Goal: Find specific page/section: Find specific page/section

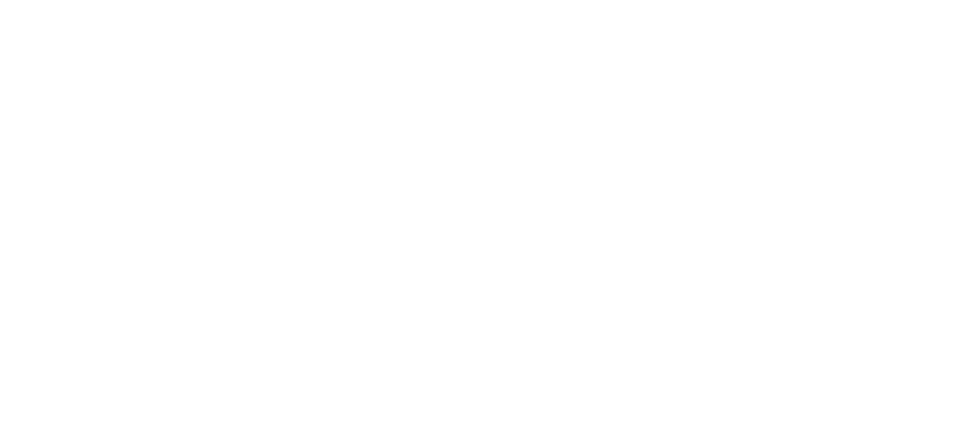
select select "Song"
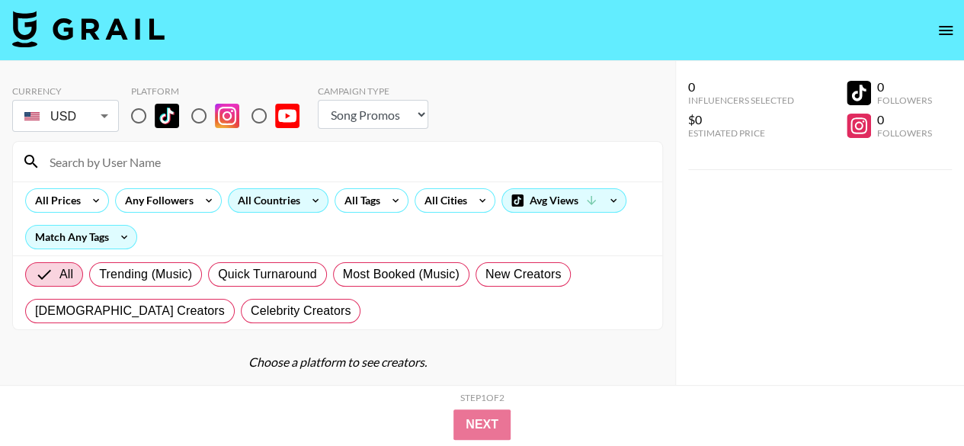
click at [258, 201] on div "All Countries" at bounding box center [266, 200] width 75 height 23
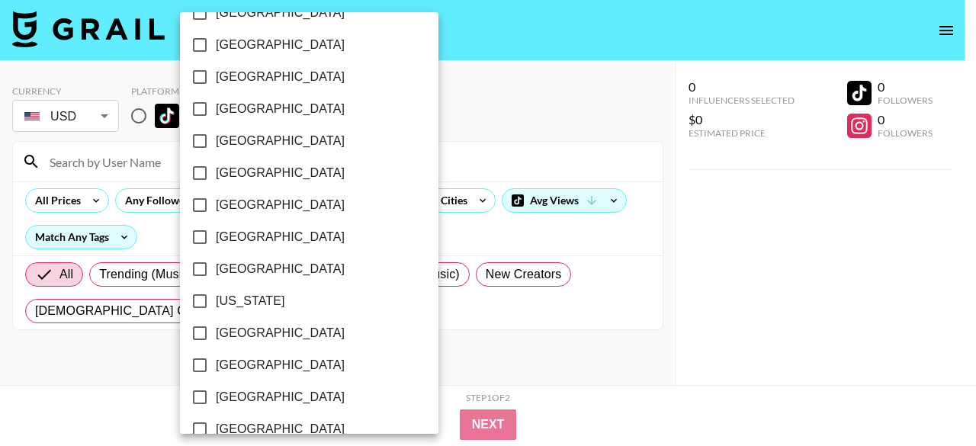
scroll to position [305, 0]
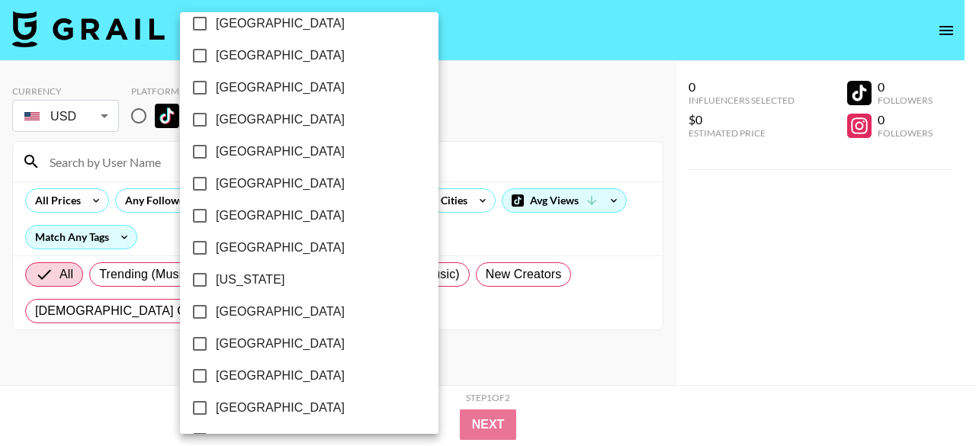
click at [242, 313] on span "[GEOGRAPHIC_DATA]" at bounding box center [280, 312] width 129 height 18
click at [216, 313] on input "[GEOGRAPHIC_DATA]" at bounding box center [200, 312] width 32 height 32
checkbox input "true"
click at [398, 236] on div at bounding box center [488, 223] width 976 height 446
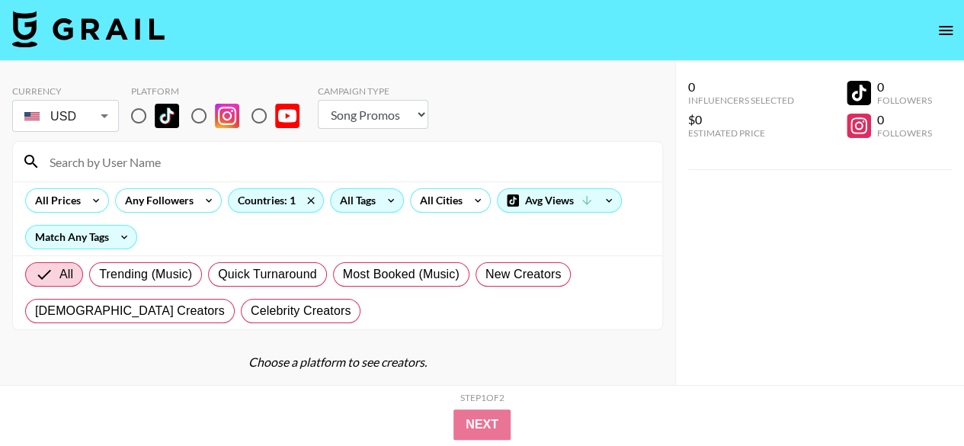
click at [375, 200] on div "All Tags" at bounding box center [355, 200] width 48 height 23
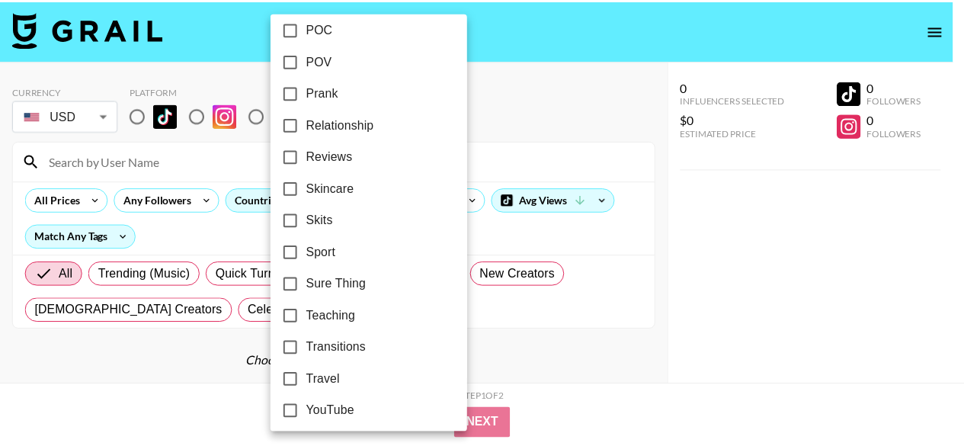
scroll to position [1011, 0]
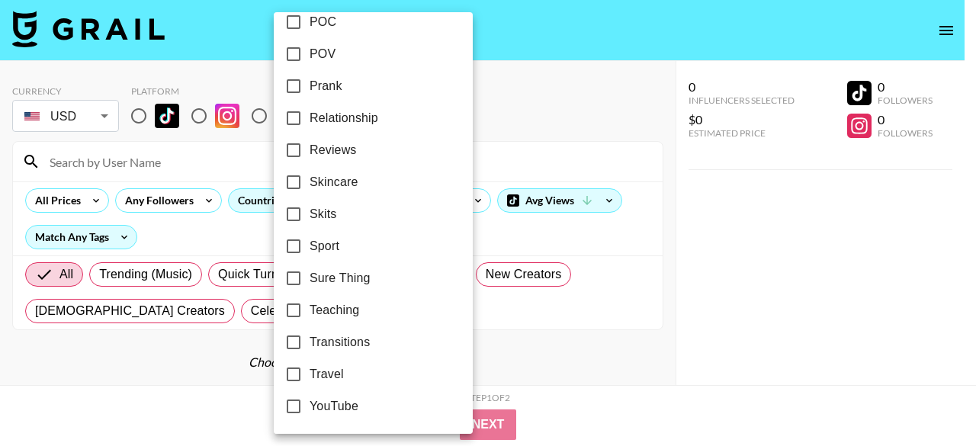
click at [342, 365] on span "Travel" at bounding box center [327, 374] width 34 height 18
click at [310, 365] on input "Travel" at bounding box center [293, 374] width 32 height 32
checkbox input "true"
click at [570, 117] on div at bounding box center [488, 223] width 976 height 446
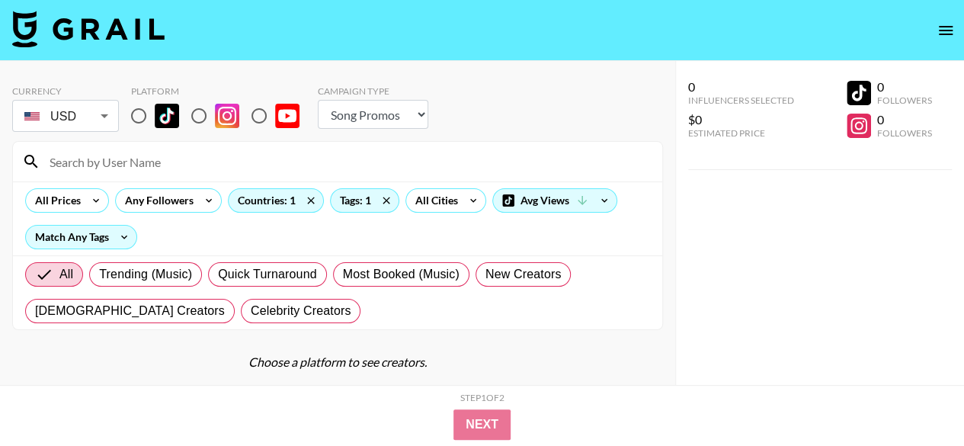
click at [140, 112] on input "radio" at bounding box center [139, 116] width 32 height 32
radio input "true"
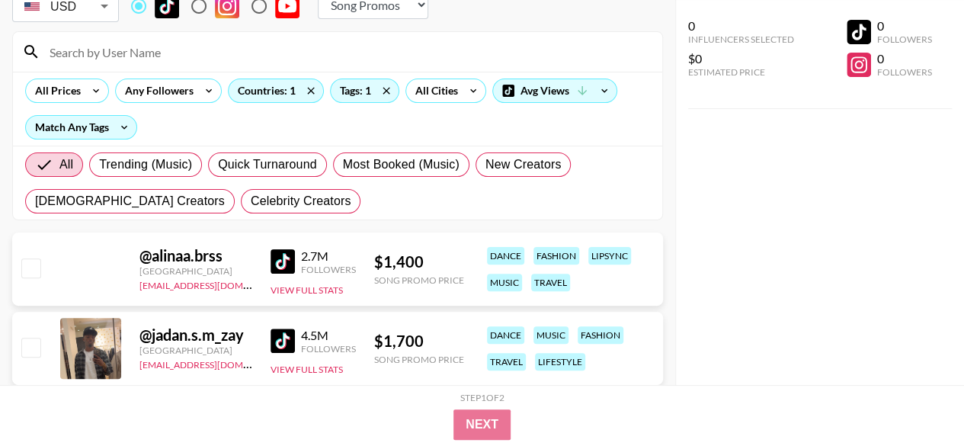
scroll to position [0, 0]
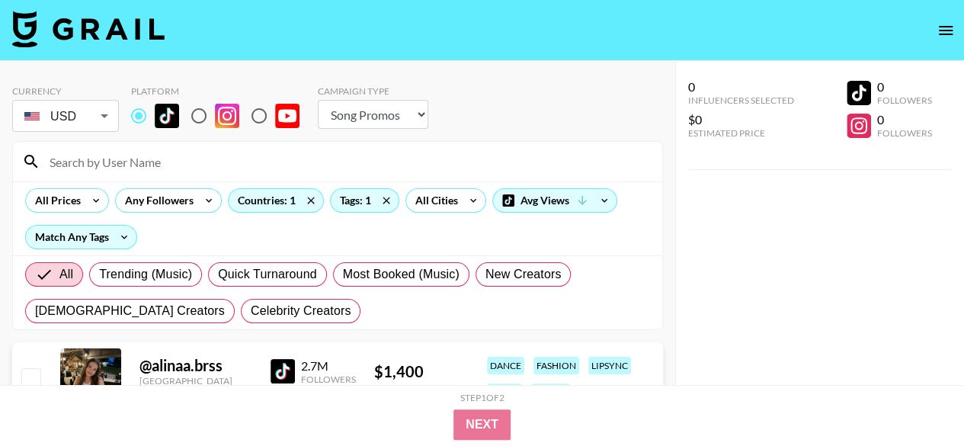
click at [197, 115] on input "radio" at bounding box center [199, 116] width 32 height 32
radio input "true"
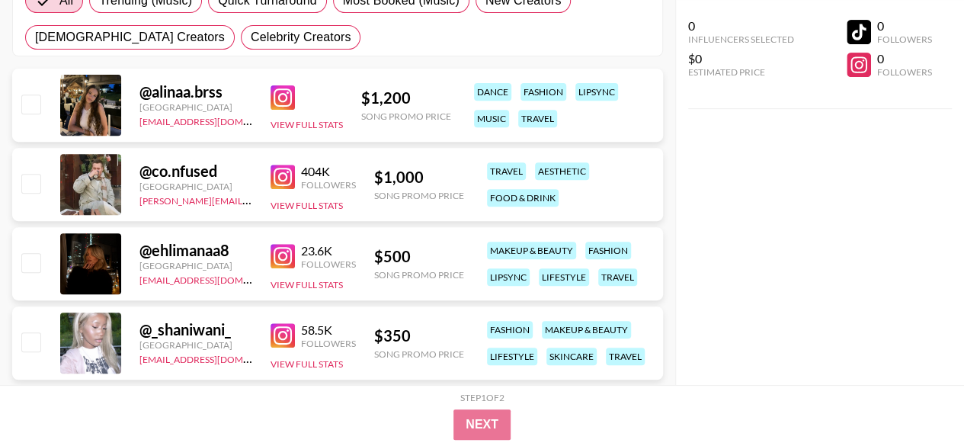
scroll to position [310, 0]
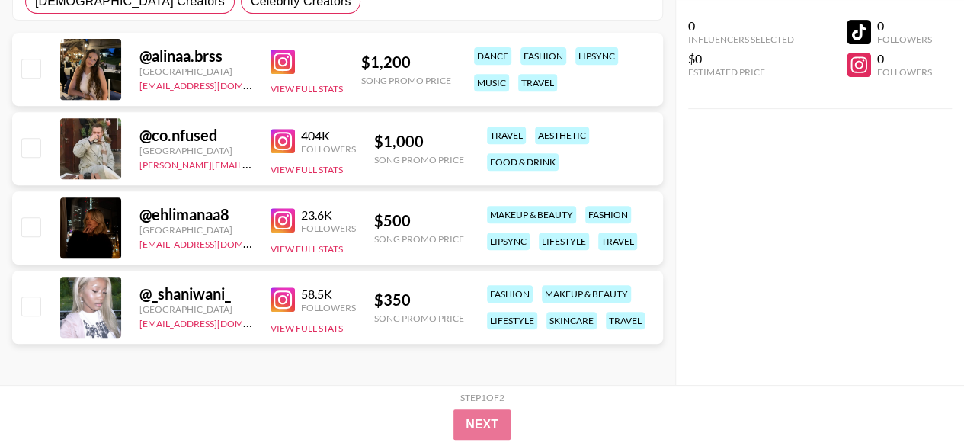
click at [293, 140] on img at bounding box center [283, 141] width 24 height 24
